Goal: Transaction & Acquisition: Obtain resource

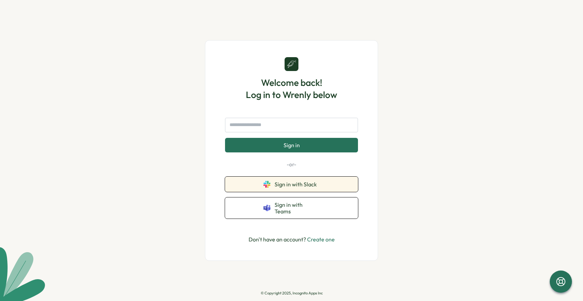
click at [309, 184] on span "Sign in with Slack" at bounding box center [297, 184] width 45 height 6
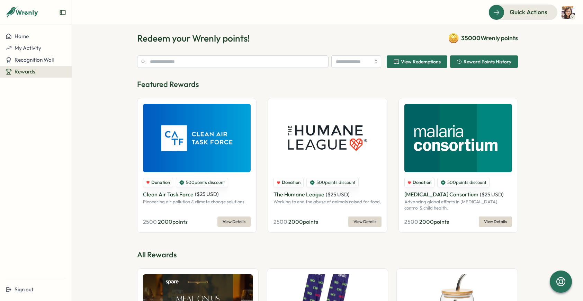
scroll to position [140, 0]
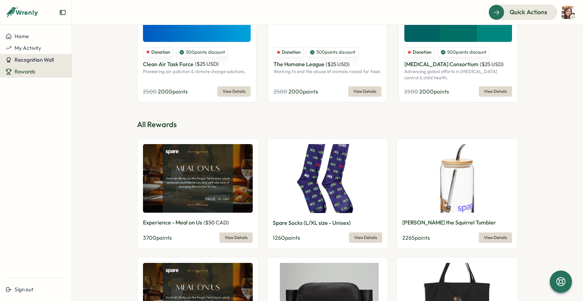
click at [37, 62] on span "Recognition Wall" at bounding box center [34, 59] width 39 height 7
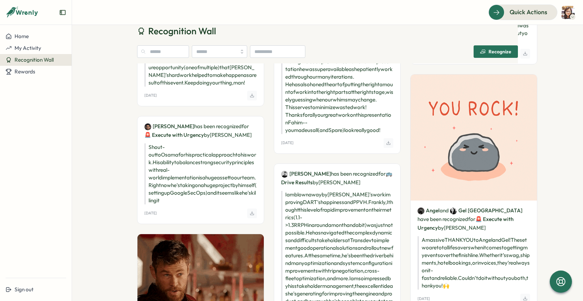
scroll to position [665, 0]
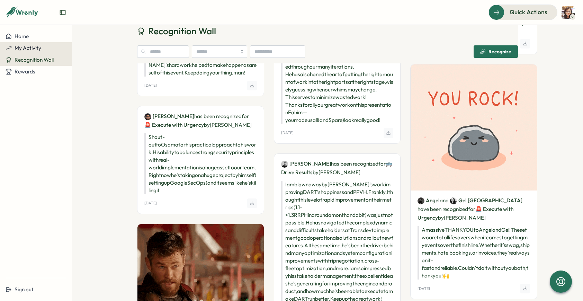
click at [38, 49] on span "My Activity" at bounding box center [28, 48] width 27 height 7
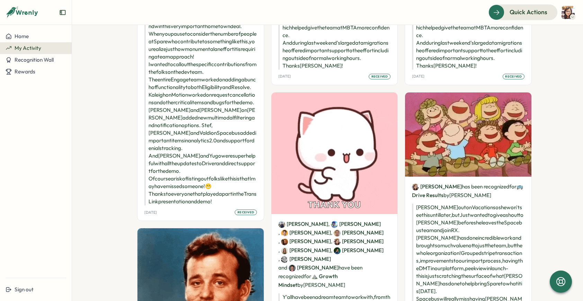
scroll to position [26, 0]
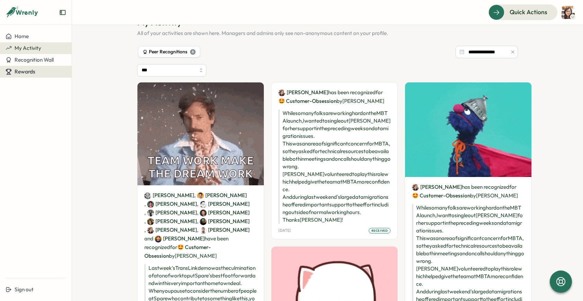
click at [23, 73] on span "Rewards" at bounding box center [25, 71] width 21 height 7
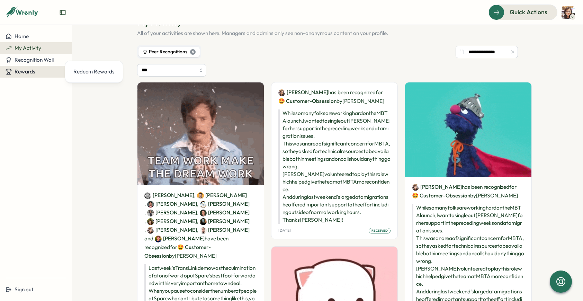
click at [23, 70] on span "Rewards" at bounding box center [25, 71] width 21 height 7
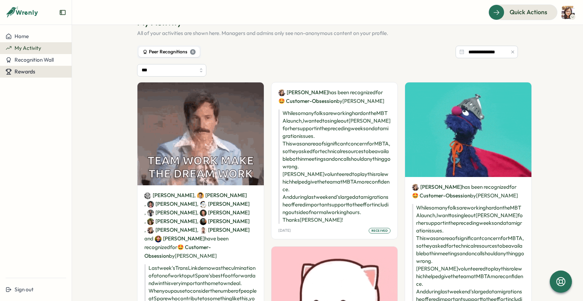
click at [26, 72] on span "Rewards" at bounding box center [25, 71] width 21 height 7
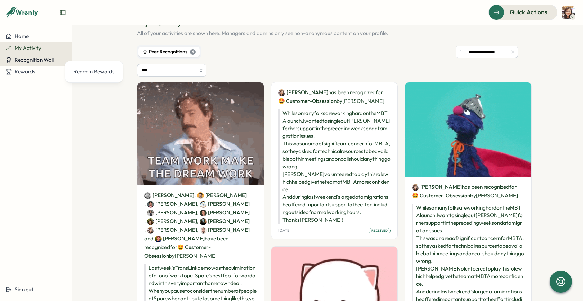
click at [37, 60] on span "Recognition Wall" at bounding box center [34, 59] width 39 height 7
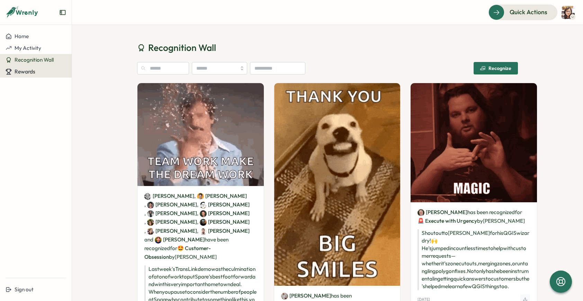
click at [29, 69] on span "Rewards" at bounding box center [25, 71] width 21 height 7
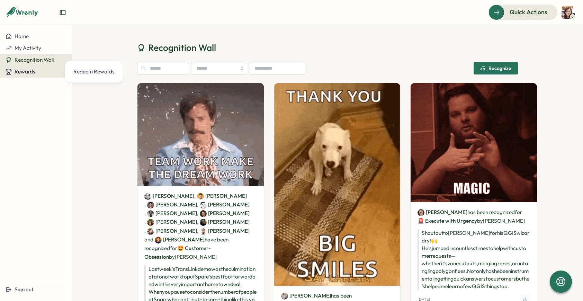
click at [28, 70] on span "Rewards" at bounding box center [25, 71] width 21 height 7
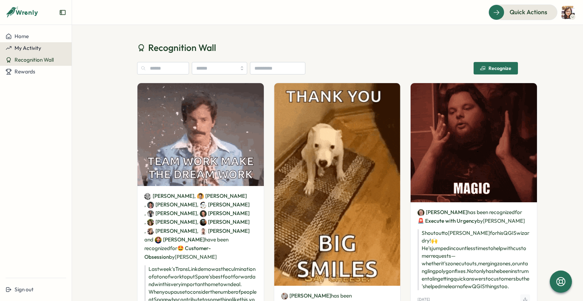
click at [29, 48] on span "My Activity" at bounding box center [28, 48] width 27 height 7
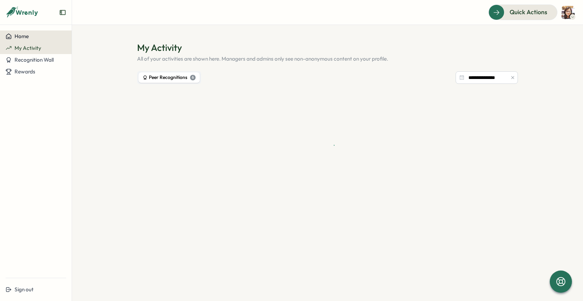
click at [28, 32] on button "Home" at bounding box center [36, 36] width 72 height 12
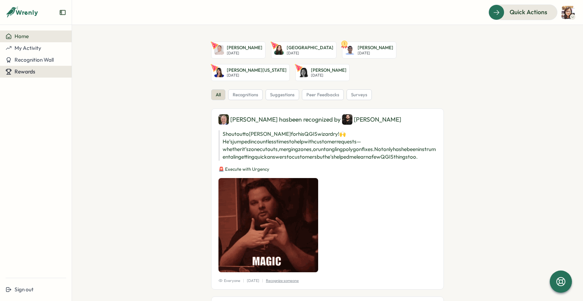
click at [24, 72] on span "Rewards" at bounding box center [25, 71] width 21 height 7
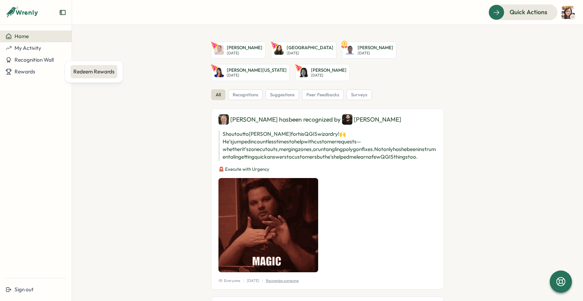
click at [86, 70] on div "Redeem Rewards" at bounding box center [93, 72] width 41 height 8
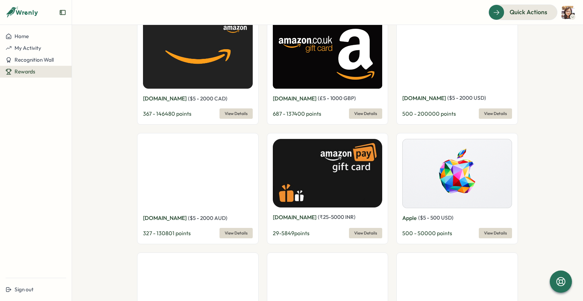
scroll to position [734, 0]
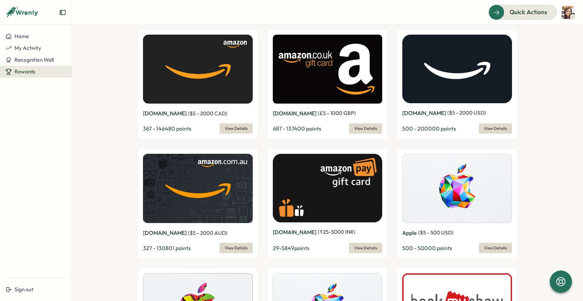
click at [486, 124] on span "View Details" at bounding box center [495, 129] width 23 height 10
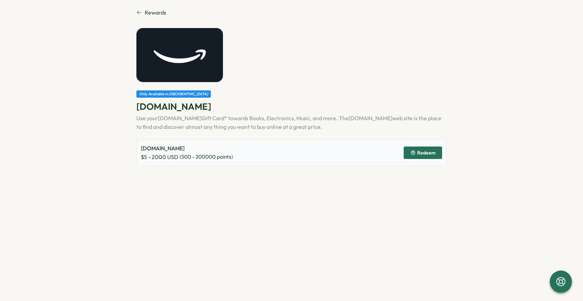
click at [424, 150] on span "Redeem" at bounding box center [426, 152] width 18 height 5
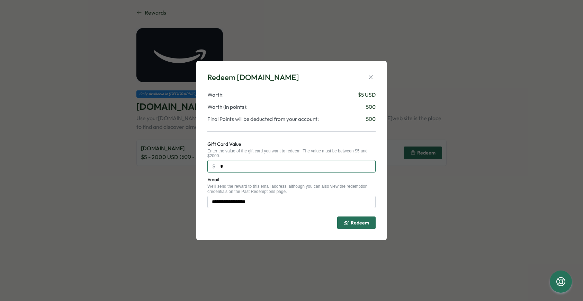
click at [280, 166] on input "*" at bounding box center [291, 166] width 168 height 12
type input "***"
click at [356, 220] on span "Redeem" at bounding box center [360, 222] width 18 height 5
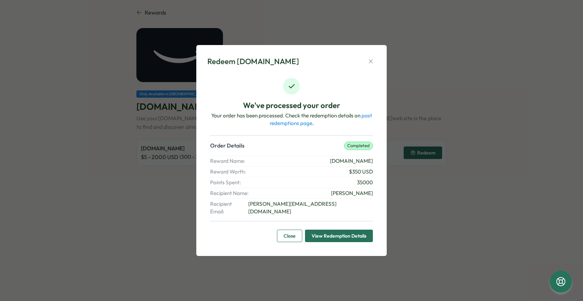
click at [345, 230] on span "View Redemption Details" at bounding box center [339, 236] width 55 height 12
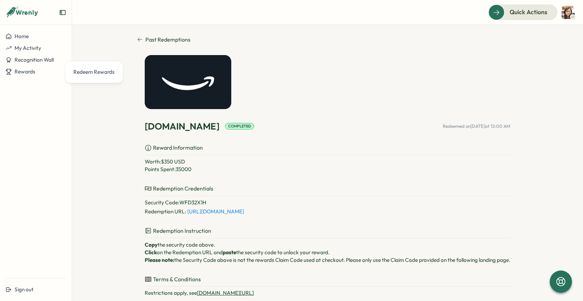
scroll to position [47, 0]
